Goal: Find specific page/section: Find specific page/section

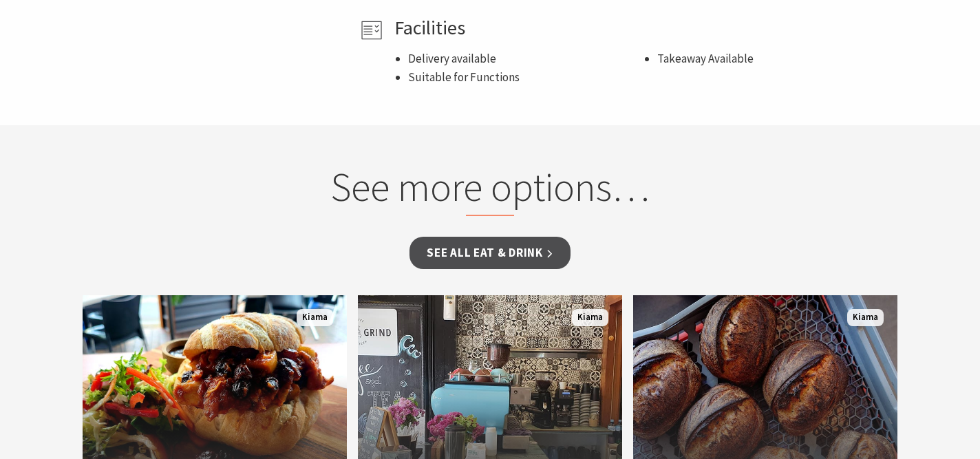
scroll to position [1168, 0]
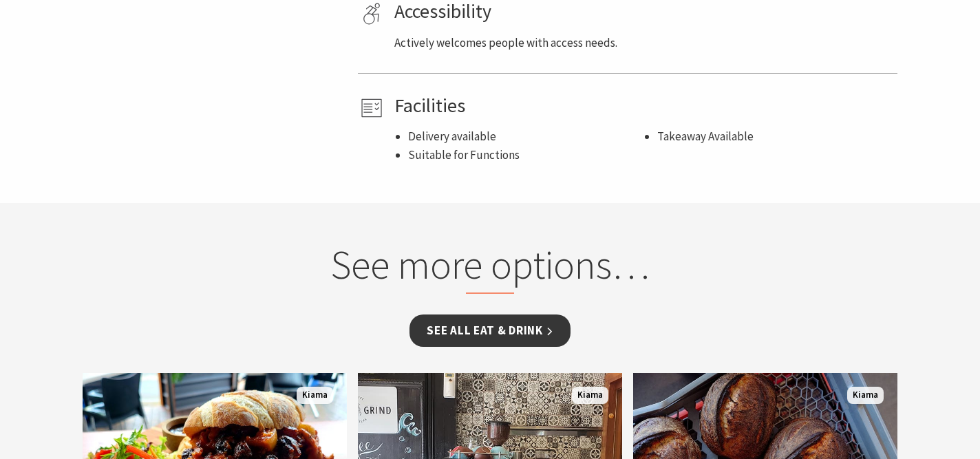
click at [462, 326] on link "See all Eat & Drink" at bounding box center [490, 331] width 160 height 32
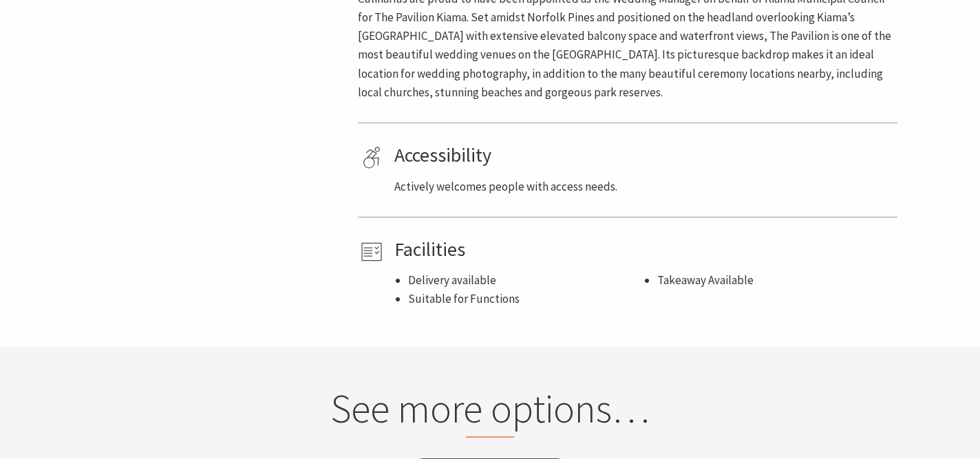
scroll to position [695, 0]
